Goal: Transaction & Acquisition: Purchase product/service

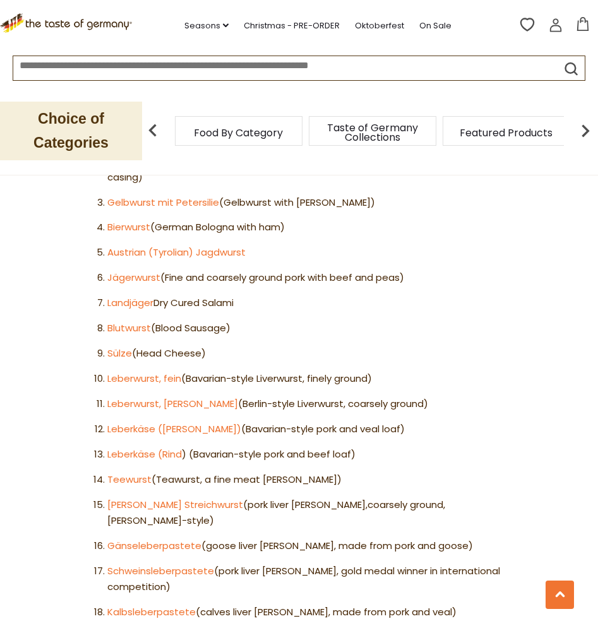
scroll to position [694, 0]
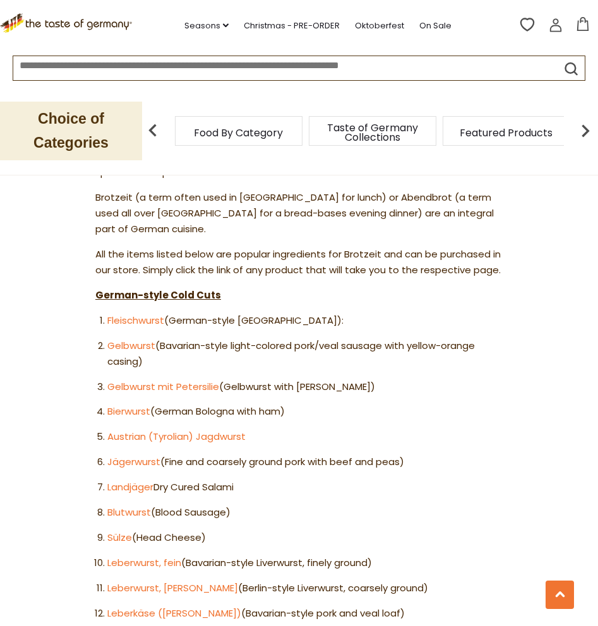
click at [379, 136] on span "Taste of Germany Collections" at bounding box center [372, 132] width 101 height 19
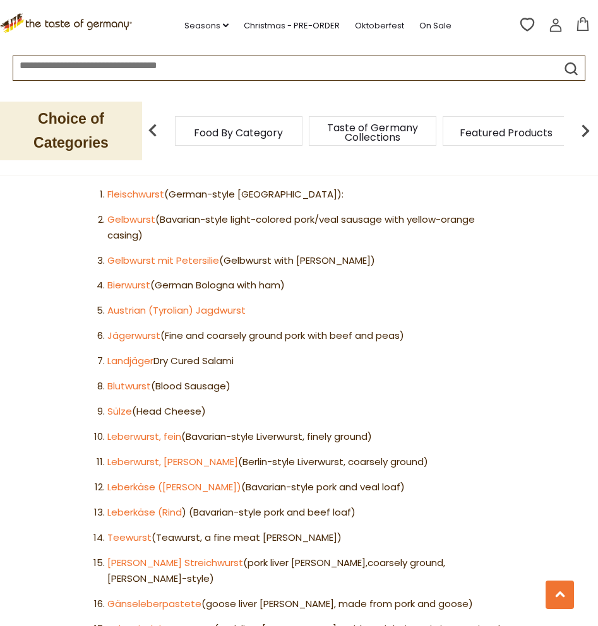
scroll to position [757, 0]
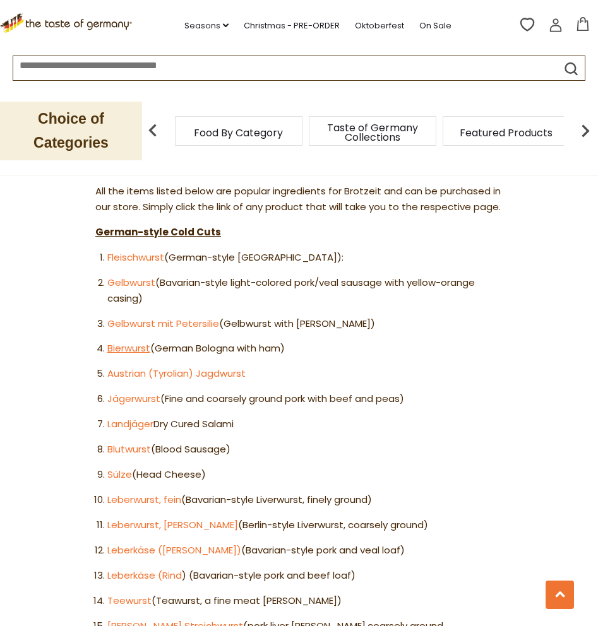
click at [130, 341] on link "Bierwurst" at bounding box center [128, 347] width 43 height 13
